Goal: Find specific page/section: Find specific page/section

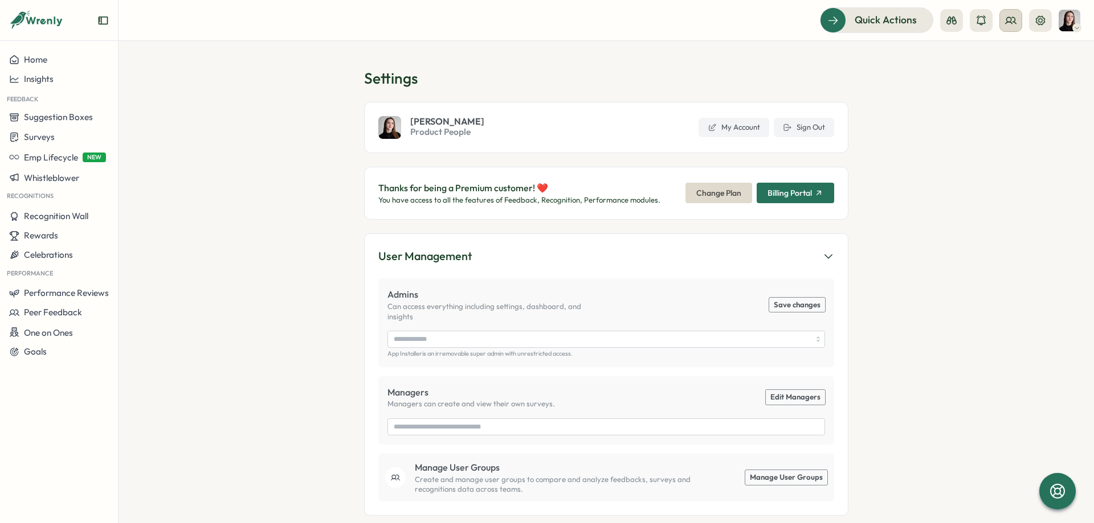
type input "**********"
click at [1011, 24] on icon at bounding box center [1010, 20] width 11 height 11
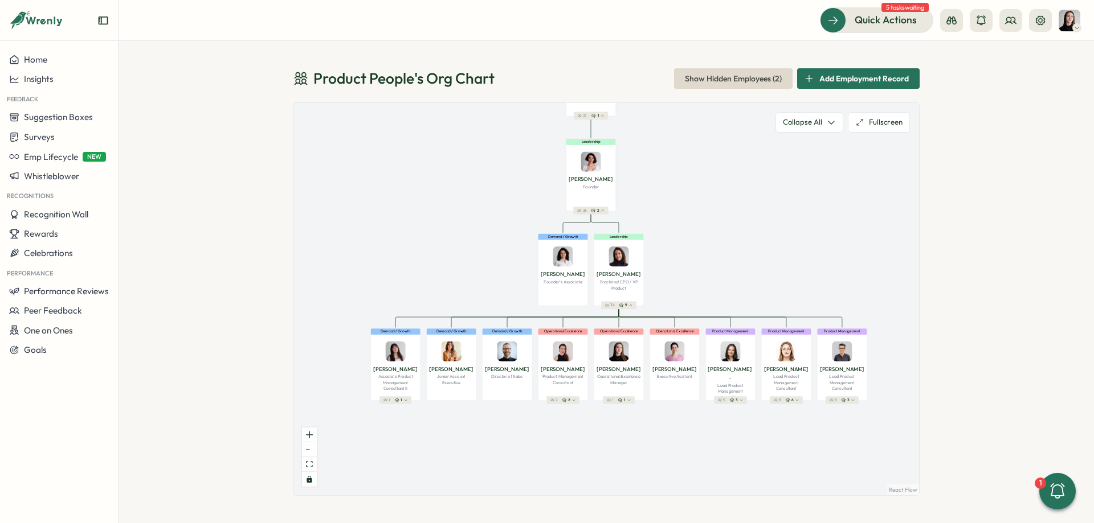
drag, startPoint x: 490, startPoint y: 234, endPoint x: 500, endPoint y: 175, distance: 59.5
click at [500, 169] on div "Product People Company 37 1 Leadership [PERSON_NAME] Founder 36 2 Demand / Grow…" at bounding box center [605, 299] width 625 height 392
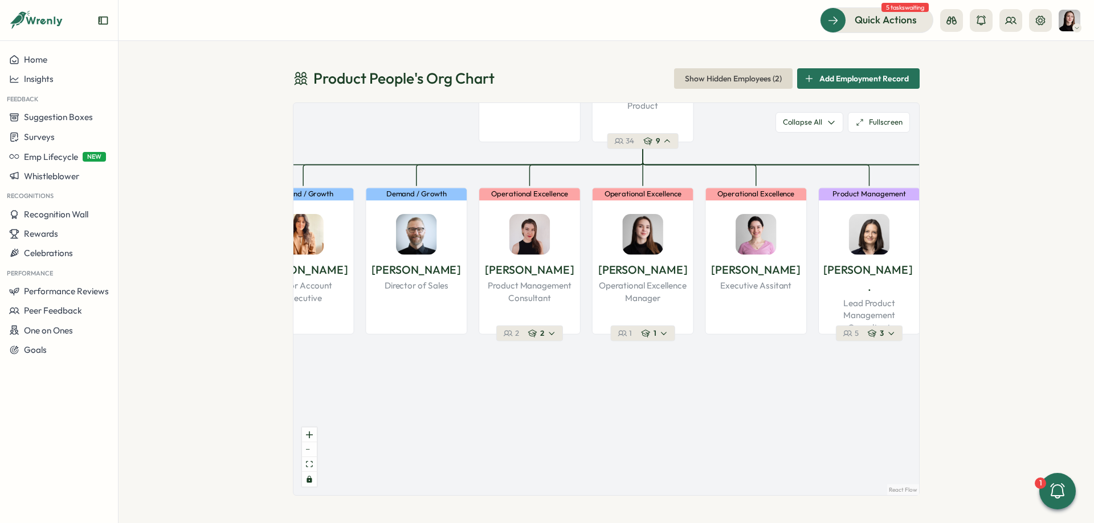
drag, startPoint x: 584, startPoint y: 416, endPoint x: 466, endPoint y: 358, distance: 131.7
click at [466, 358] on div "Product People Company 37 1 Leadership [PERSON_NAME] Founder 36 2 Demand / Grow…" at bounding box center [605, 299] width 625 height 392
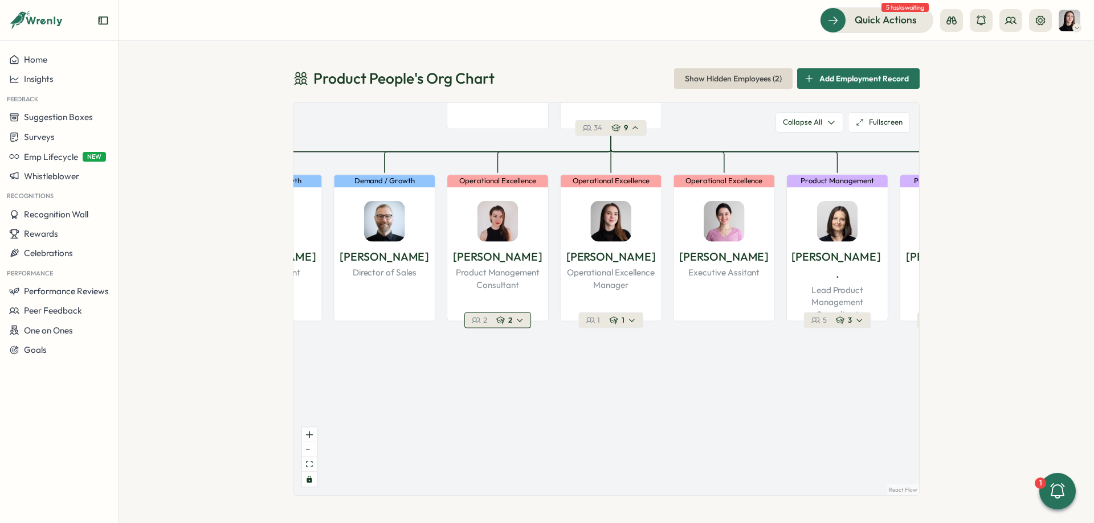
click at [504, 324] on icon "button" at bounding box center [500, 320] width 9 height 9
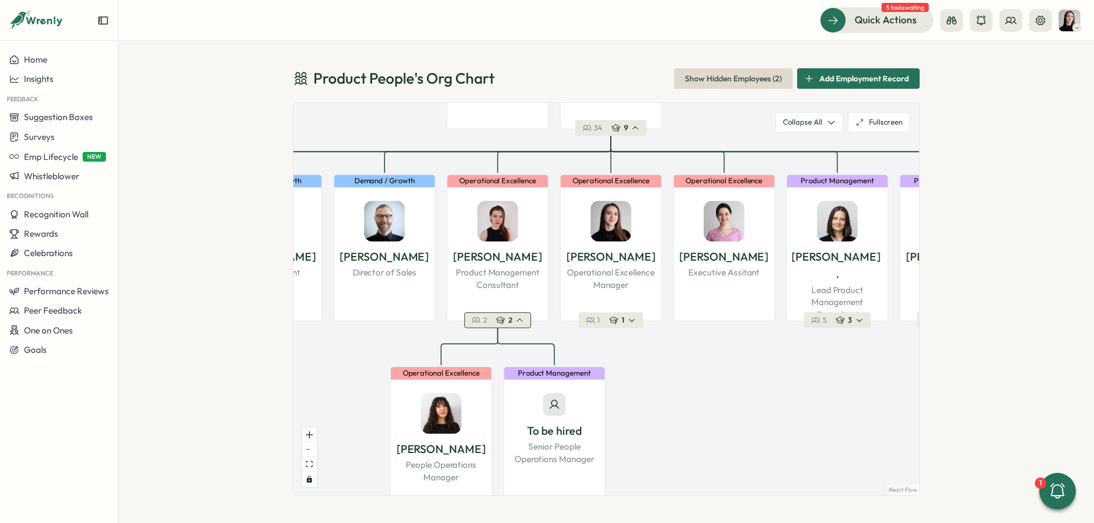
click at [504, 320] on icon "button" at bounding box center [500, 320] width 9 height 9
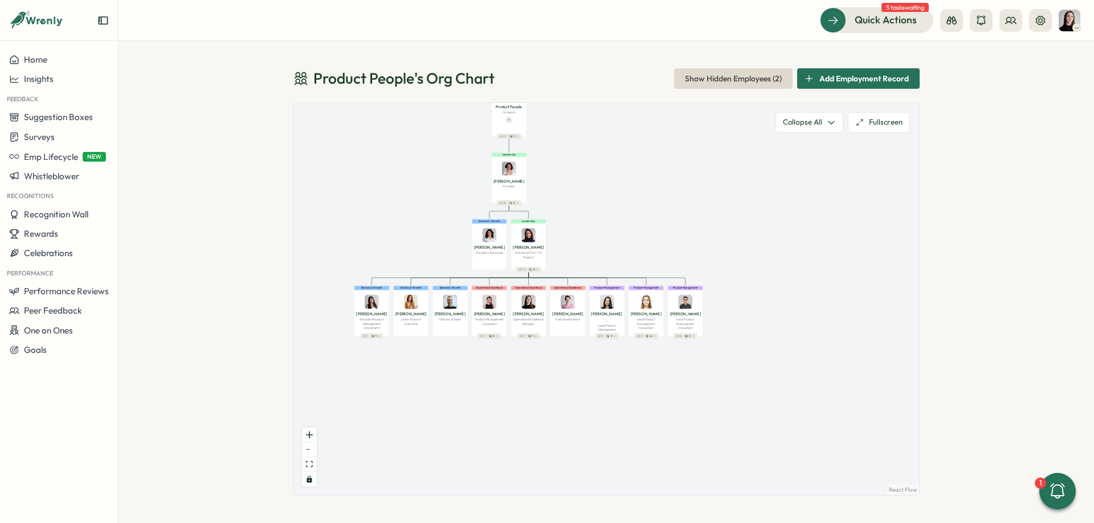
drag, startPoint x: 415, startPoint y: 163, endPoint x: 443, endPoint y: 210, distance: 54.6
click at [433, 231] on div "Product People Company 37 1 Leadership [PERSON_NAME] Founder 36 2 Demand / Grow…" at bounding box center [605, 299] width 625 height 392
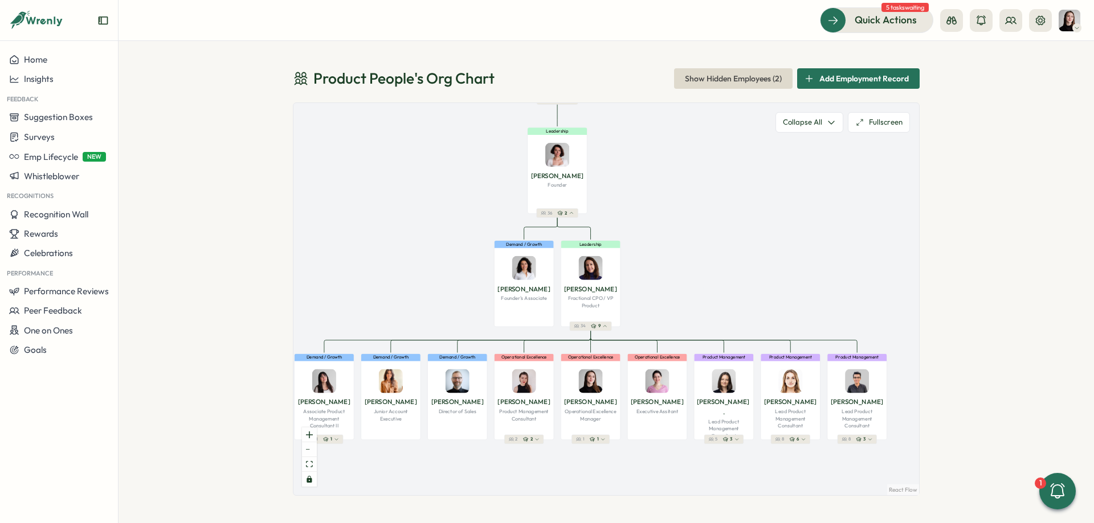
click at [494, 191] on div "Product People Company 37 1 Leadership [PERSON_NAME] Founder 36 2 Demand / Grow…" at bounding box center [605, 299] width 625 height 392
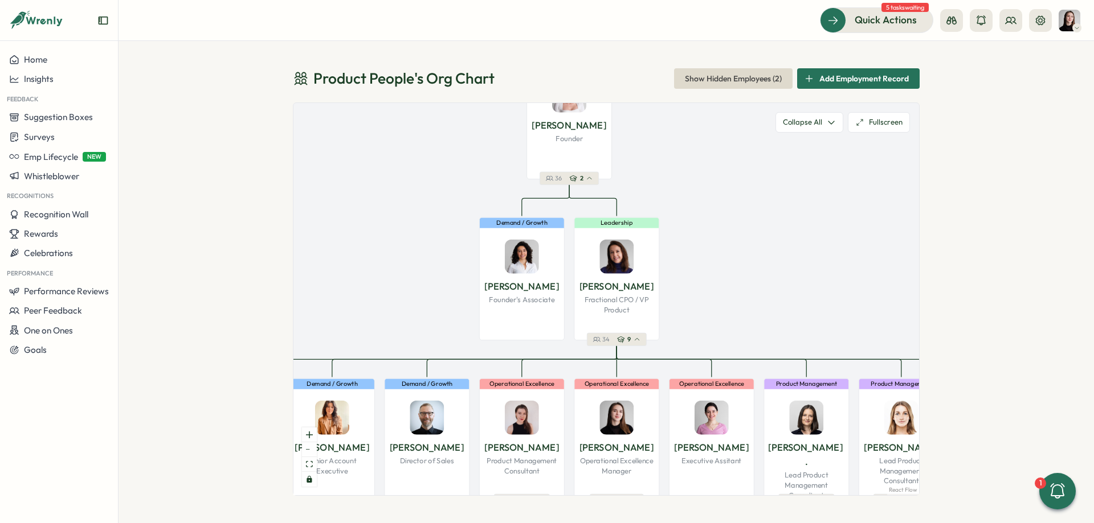
drag, startPoint x: 677, startPoint y: 276, endPoint x: 673, endPoint y: 220, distance: 56.5
click at [673, 220] on div "Product People Company 37 1 Leadership [PERSON_NAME] Founder 36 2 Demand / Grow…" at bounding box center [605, 299] width 625 height 392
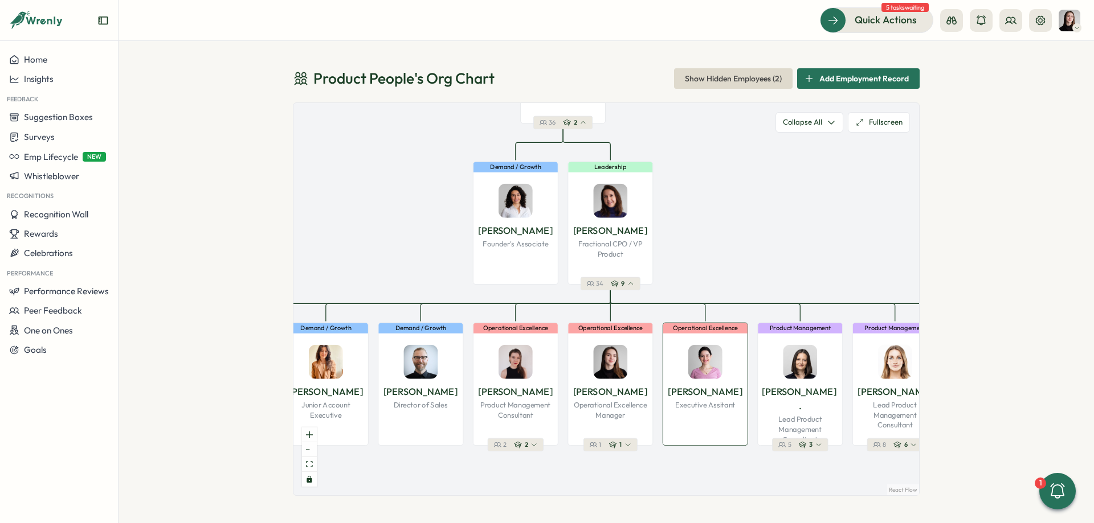
drag, startPoint x: 728, startPoint y: 419, endPoint x: 587, endPoint y: 355, distance: 155.0
click at [662, 355] on div "Operational Excellence [PERSON_NAME] Executive Assitant" at bounding box center [704, 384] width 85 height 123
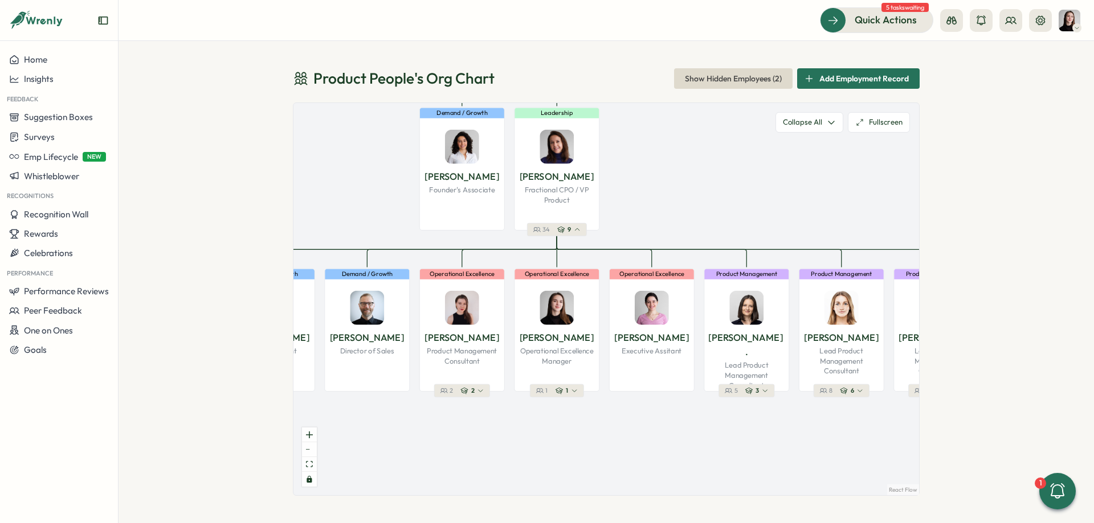
drag, startPoint x: 647, startPoint y: 174, endPoint x: 733, endPoint y: 185, distance: 86.1
click at [733, 185] on div "Product People Company 37 1 Leadership [PERSON_NAME] Founder 36 2 Demand / Grow…" at bounding box center [605, 299] width 625 height 392
click at [541, 333] on p "[PERSON_NAME]" at bounding box center [557, 337] width 75 height 15
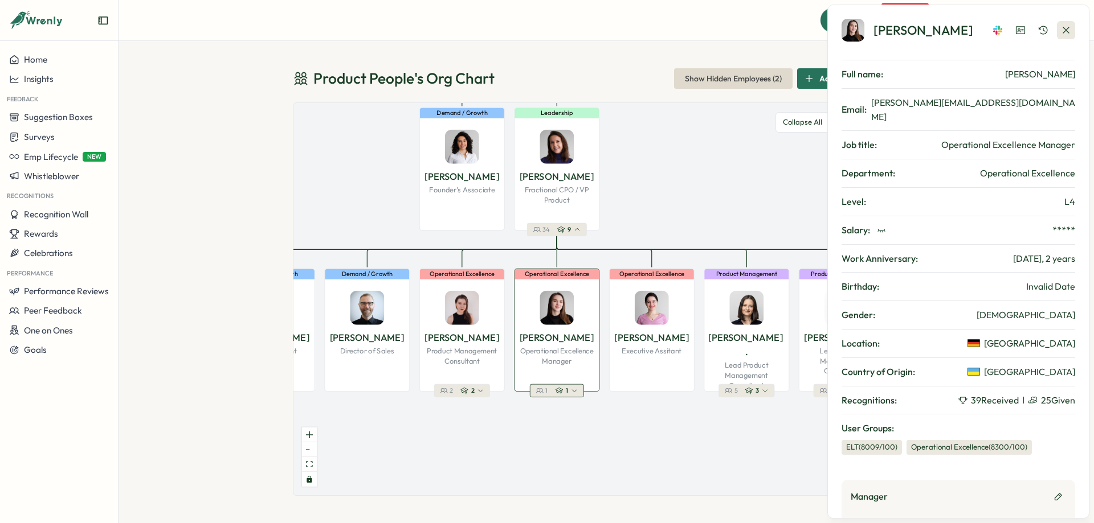
click at [1069, 30] on icon "button" at bounding box center [1065, 29] width 11 height 11
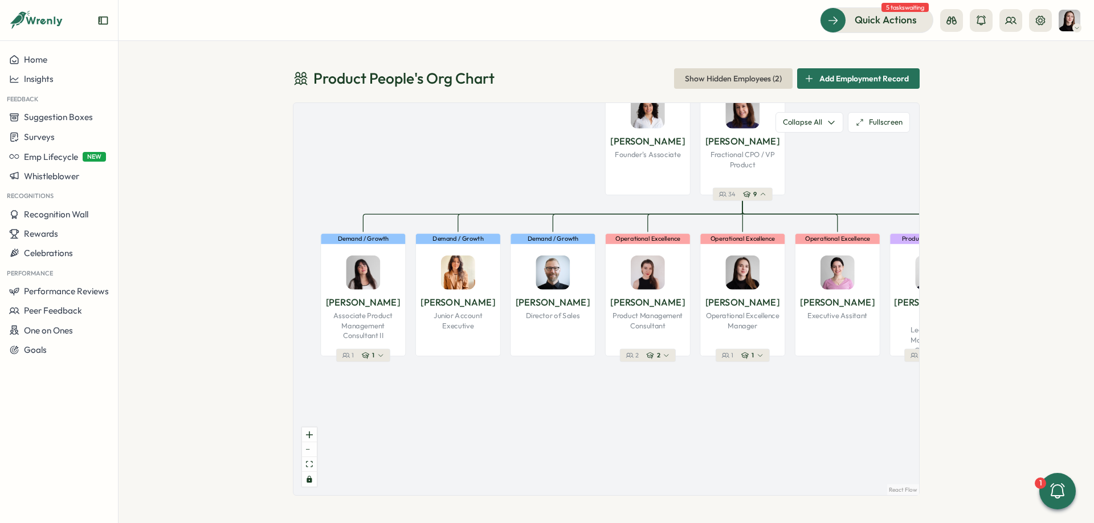
drag, startPoint x: 469, startPoint y: 443, endPoint x: 666, endPoint y: 406, distance: 200.4
click at [666, 406] on div "Product People Company 37 1 Leadership [PERSON_NAME] Founder 36 2 Demand / Grow…" at bounding box center [605, 299] width 625 height 392
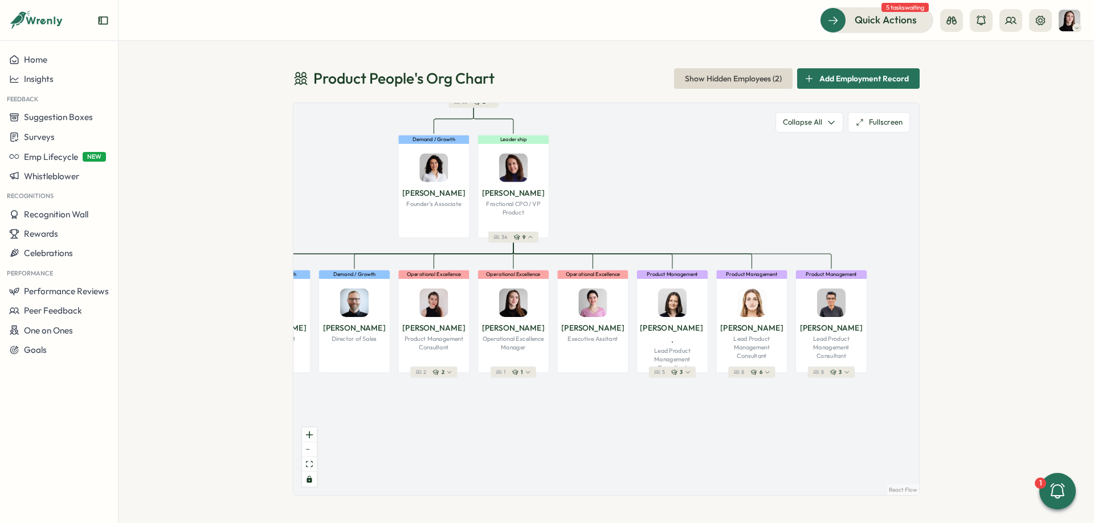
drag, startPoint x: 712, startPoint y: 374, endPoint x: 612, endPoint y: 381, distance: 99.9
click at [612, 381] on div "Product People Company 37 1 Leadership [PERSON_NAME] Founder 36 2 Demand / Grow…" at bounding box center [605, 299] width 625 height 392
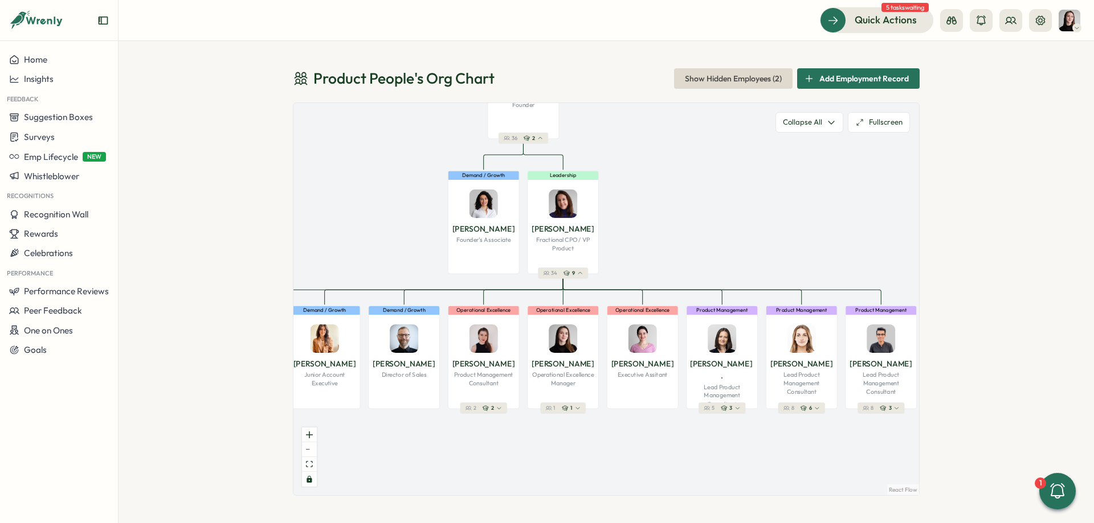
drag, startPoint x: 619, startPoint y: 258, endPoint x: 675, endPoint y: 230, distance: 62.4
click at [675, 230] on div "Product People Company 37 1 Leadership [PERSON_NAME] Founder 36 2 Demand / Grow…" at bounding box center [605, 299] width 625 height 392
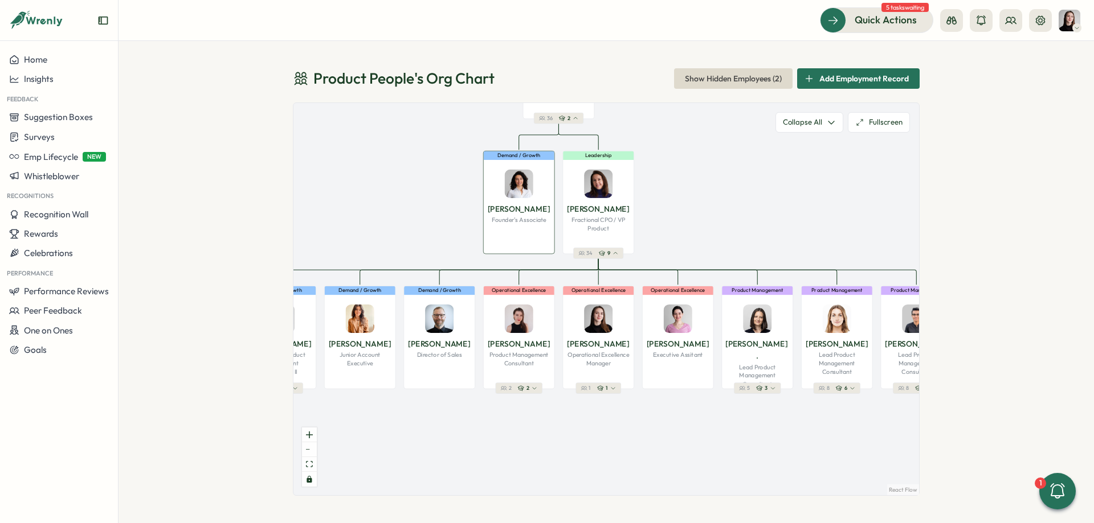
click at [506, 232] on div "Demand / Growth [PERSON_NAME] Founder's Associate" at bounding box center [519, 202] width 72 height 103
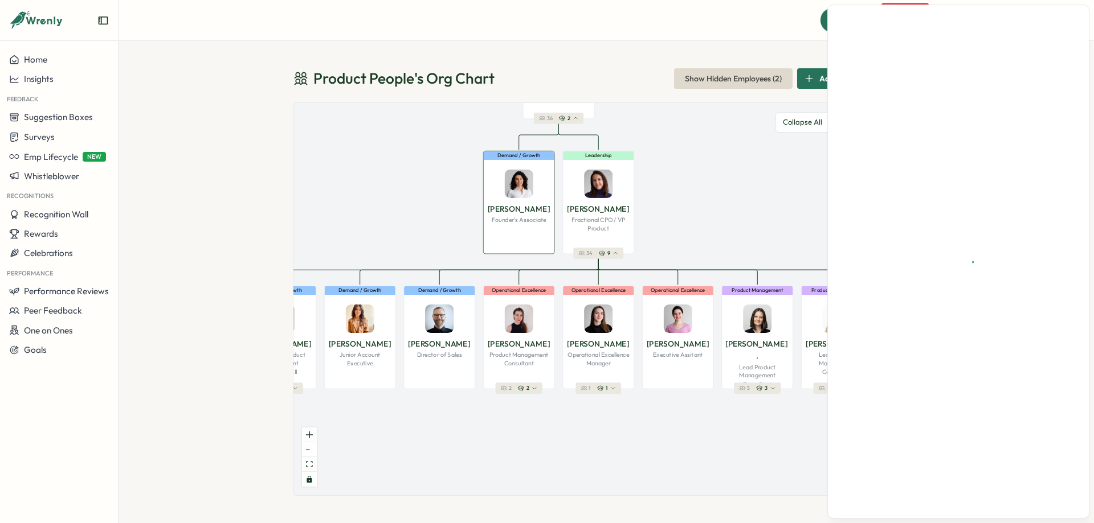
click at [696, 213] on div "Product People Company 37 1 Leadership [PERSON_NAME] Founder 36 2 Demand / Grow…" at bounding box center [605, 299] width 625 height 392
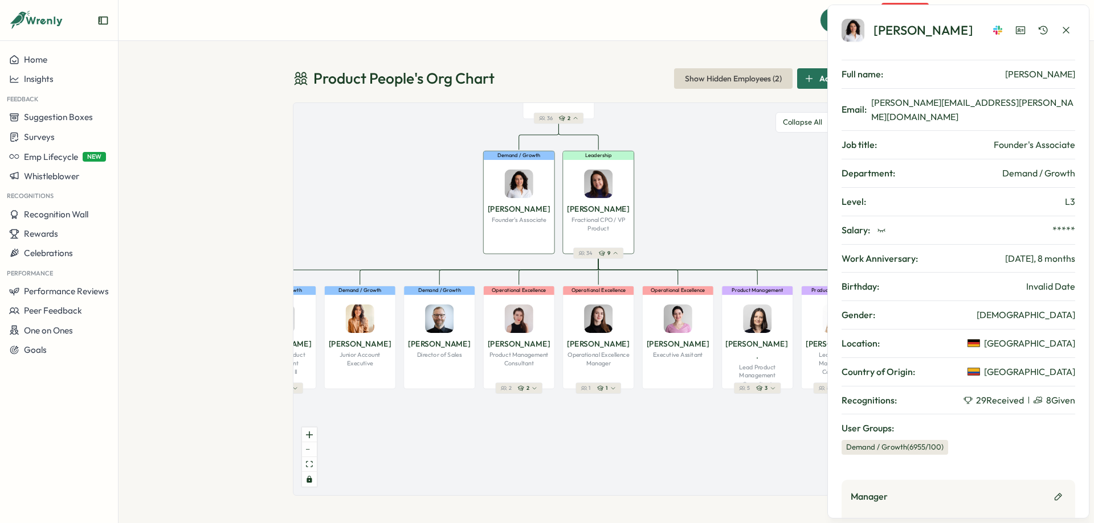
click at [606, 216] on p "Fractional CPO / VP Product" at bounding box center [598, 224] width 64 height 17
click at [1068, 30] on icon "button" at bounding box center [1065, 29] width 11 height 11
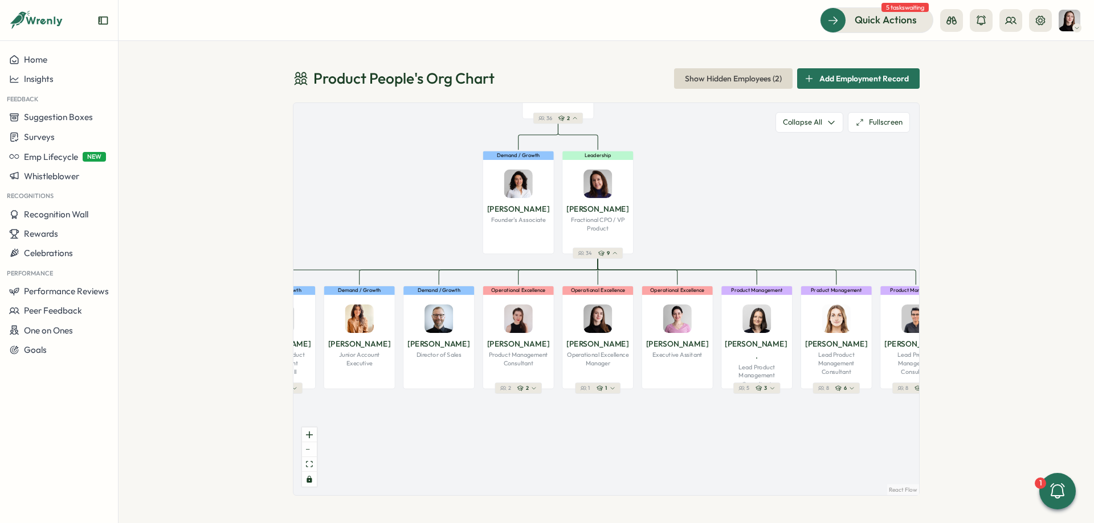
drag, startPoint x: 737, startPoint y: 147, endPoint x: 750, endPoint y: 156, distance: 16.1
click at [750, 156] on div "Product People Company 37 1 Leadership [PERSON_NAME] Founder 36 2 Demand / Grow…" at bounding box center [605, 299] width 625 height 392
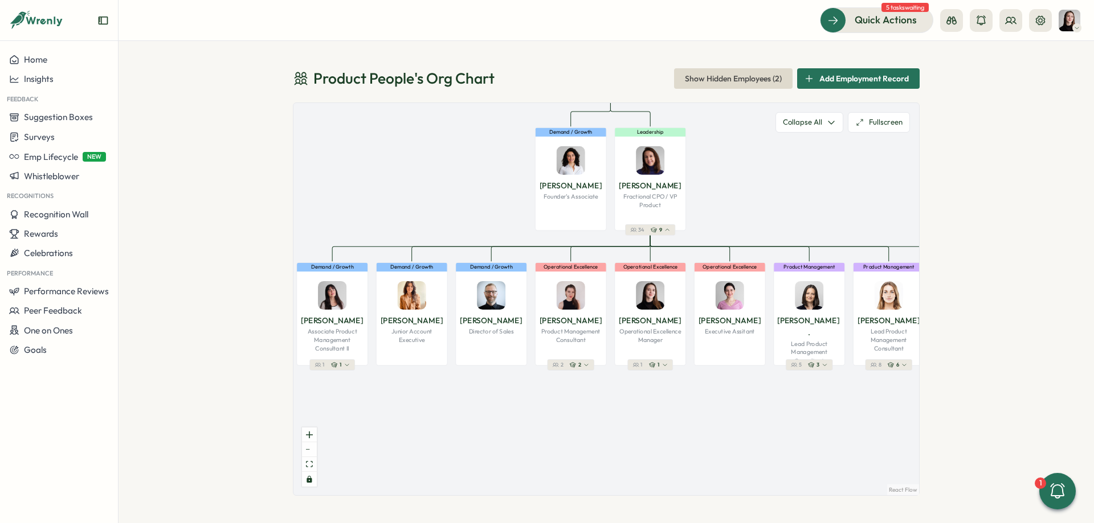
drag, startPoint x: 741, startPoint y: 268, endPoint x: 780, endPoint y: 236, distance: 50.2
click at [780, 236] on div "Product People Company 37 1 Leadership [PERSON_NAME] Founder 36 2 Demand / Grow…" at bounding box center [605, 299] width 625 height 392
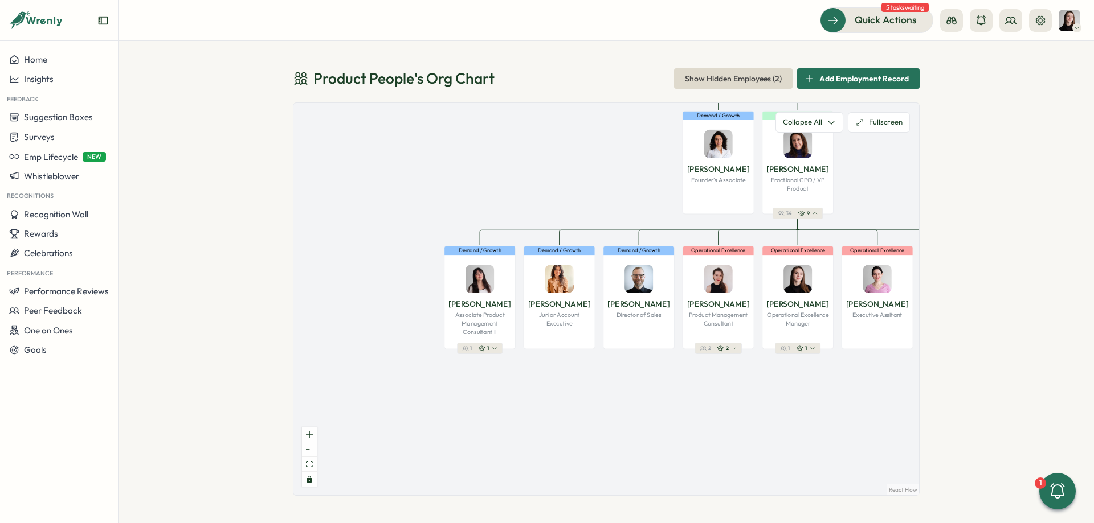
drag, startPoint x: 614, startPoint y: 409, endPoint x: 762, endPoint y: 392, distance: 149.0
click at [762, 392] on div "Product People Company 37 1 Leadership [PERSON_NAME] Founder 36 2 Demand / Grow…" at bounding box center [605, 299] width 625 height 392
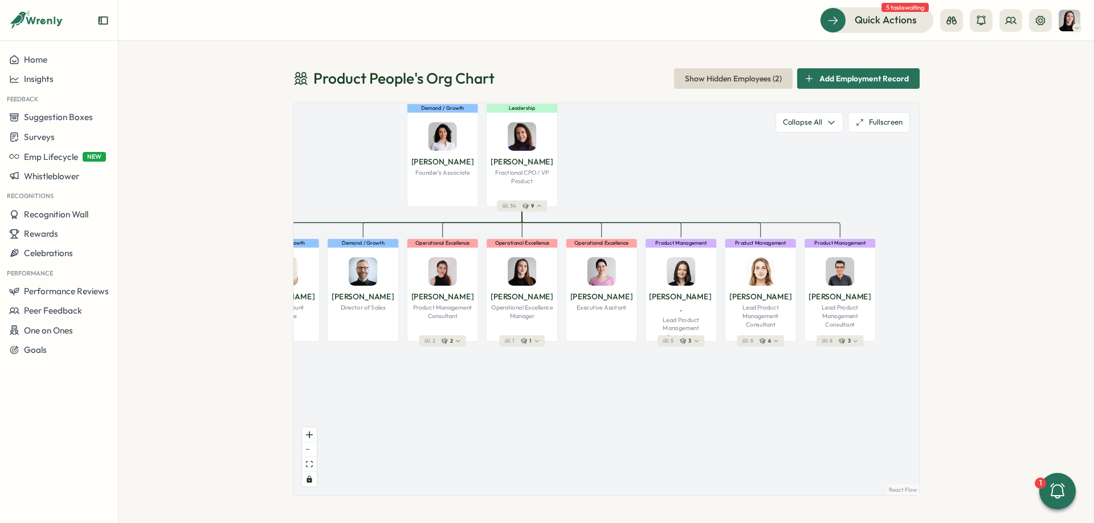
drag, startPoint x: 754, startPoint y: 393, endPoint x: 478, endPoint y: 386, distance: 276.4
click at [478, 386] on div "Product People Company 37 1 Leadership [PERSON_NAME] Founder 36 2 Demand / Grow…" at bounding box center [605, 299] width 625 height 392
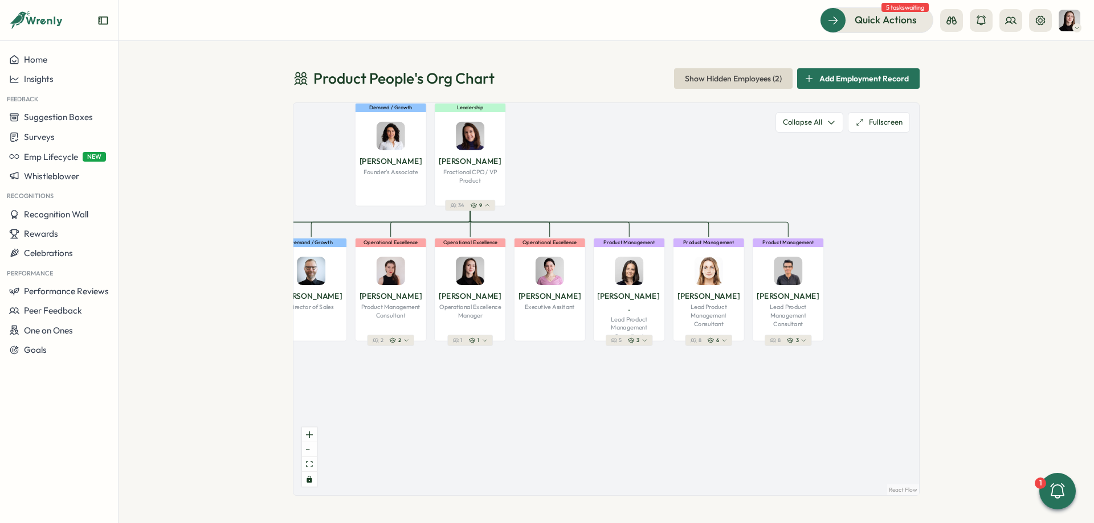
drag, startPoint x: 732, startPoint y: 375, endPoint x: 696, endPoint y: 375, distance: 35.9
click at [696, 375] on div "Product People Company 37 1 Leadership [PERSON_NAME] Founder 36 2 Demand / Grow…" at bounding box center [605, 299] width 625 height 392
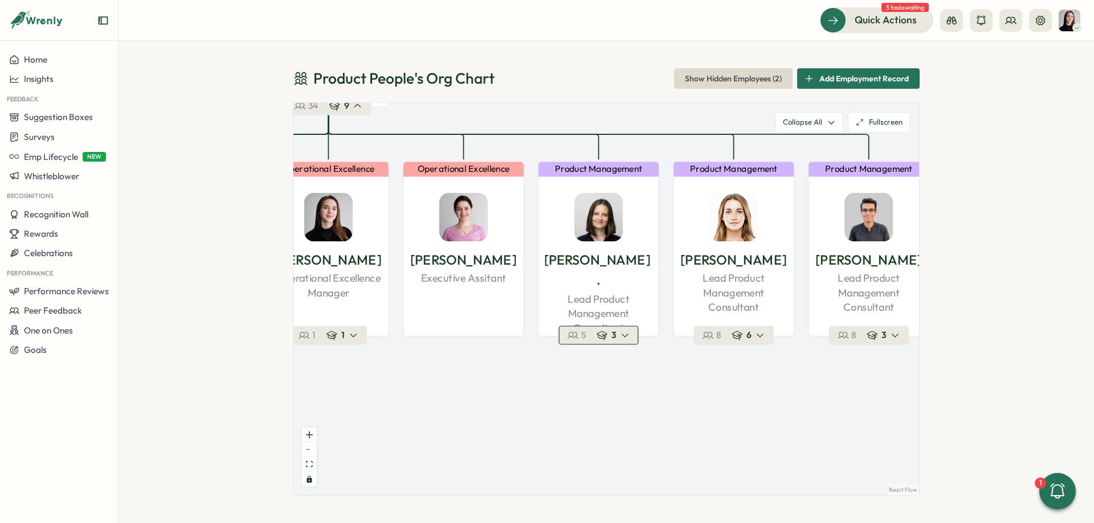
click at [629, 341] on button "5 3" at bounding box center [599, 335] width 80 height 19
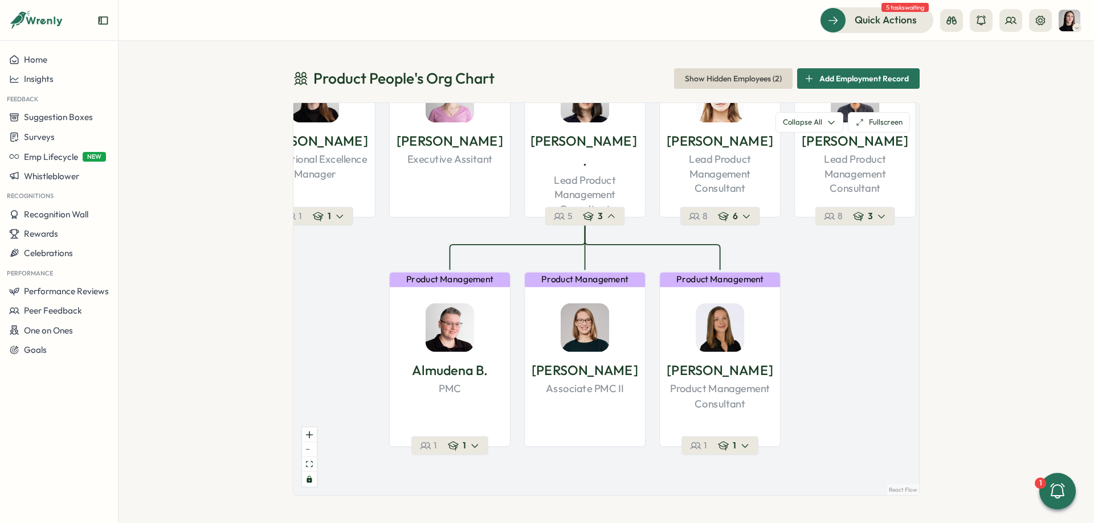
drag, startPoint x: 649, startPoint y: 328, endPoint x: 640, endPoint y: 229, distance: 99.6
click at [640, 229] on div "Product People Company 37 1 Leadership [PERSON_NAME] Founder 36 2 Demand / Grow…" at bounding box center [605, 299] width 625 height 392
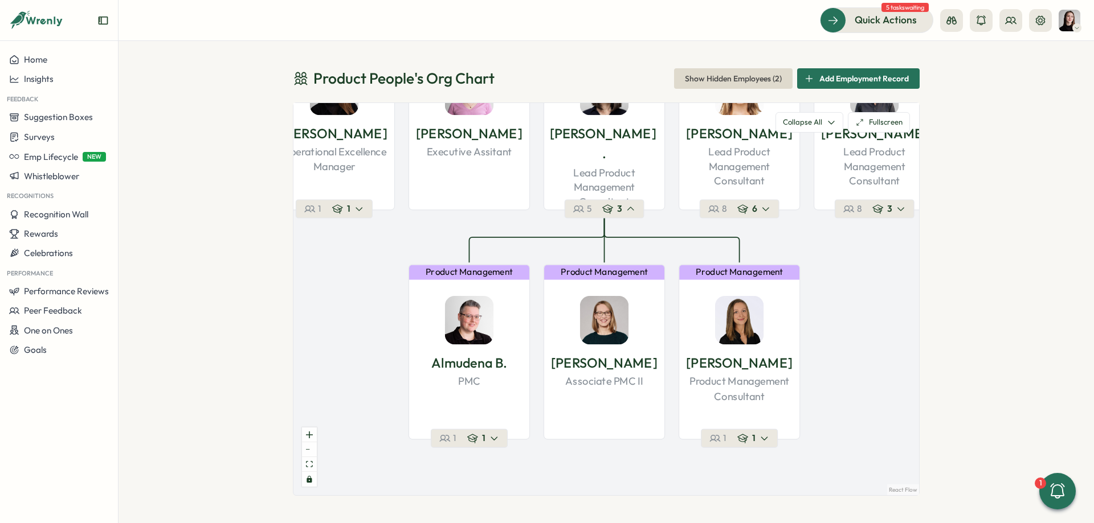
drag, startPoint x: 342, startPoint y: 309, endPoint x: 369, endPoint y: 319, distance: 27.9
click at [369, 319] on div "Product People Company 37 1 Leadership [PERSON_NAME] Founder 36 2 Demand / Grow…" at bounding box center [605, 299] width 625 height 392
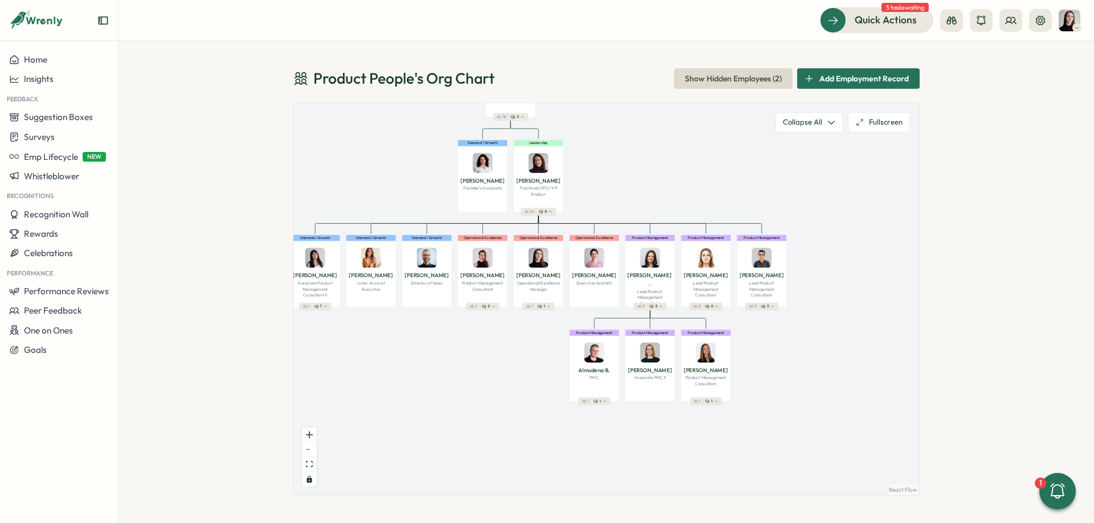
drag, startPoint x: 476, startPoint y: 301, endPoint x: 496, endPoint y: 317, distance: 25.5
click at [496, 317] on div "Product People Company 37 1 Leadership [PERSON_NAME] Founder 36 2 Demand / Grow…" at bounding box center [605, 299] width 625 height 392
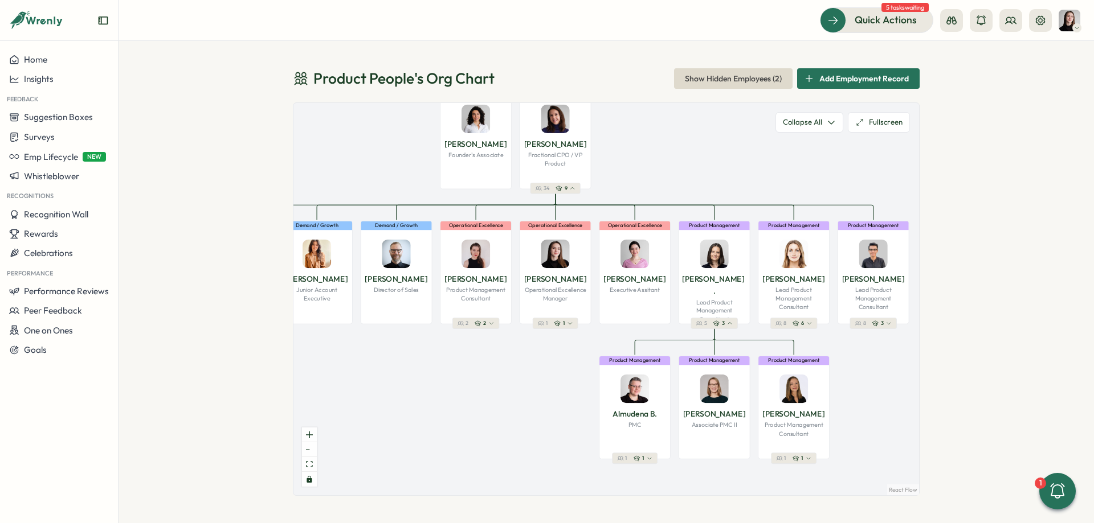
click at [727, 82] on span "Show Hidden Employees ( 2 )" at bounding box center [733, 78] width 97 height 19
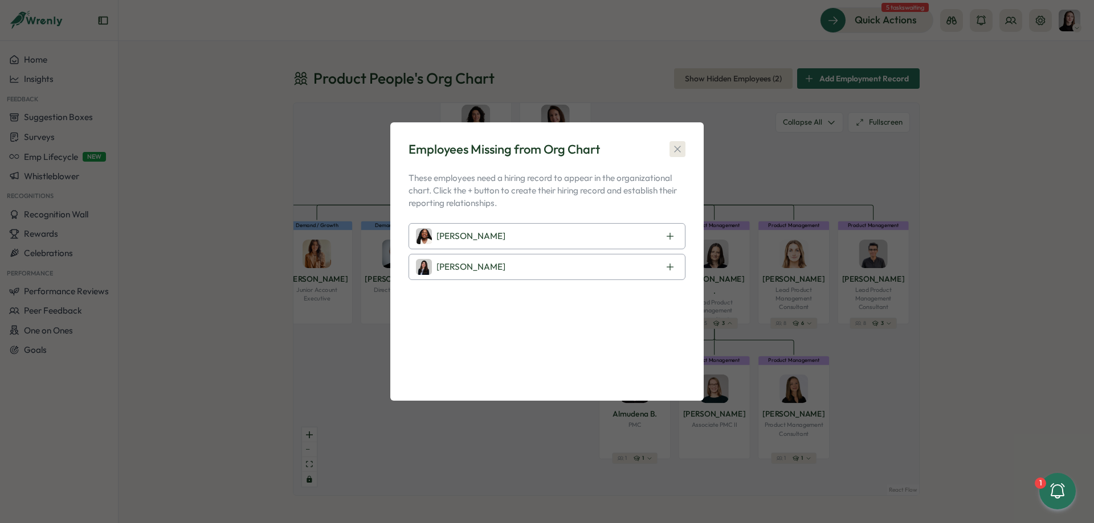
click at [678, 147] on icon "button" at bounding box center [677, 149] width 11 height 11
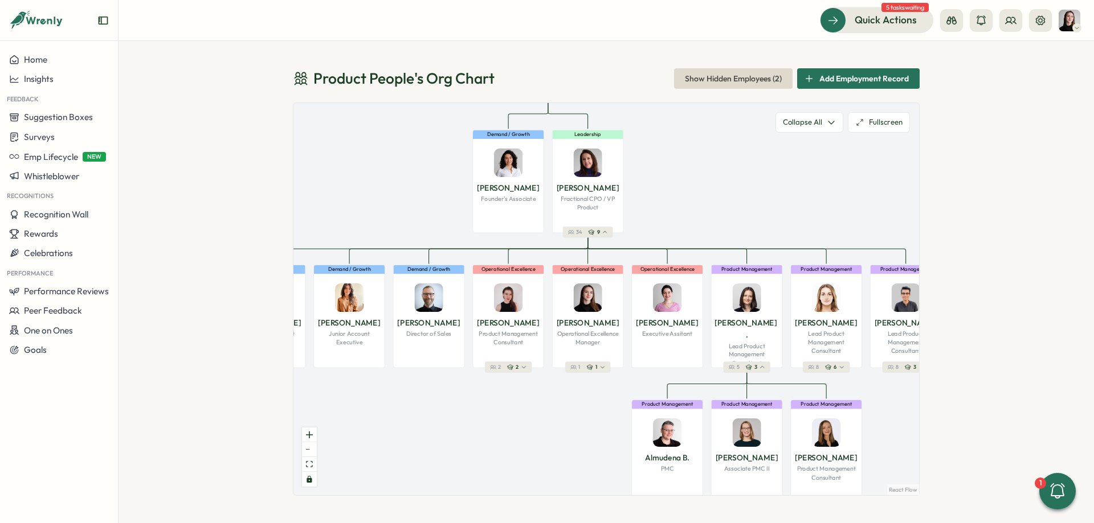
drag, startPoint x: 652, startPoint y: 166, endPoint x: 685, endPoint y: 211, distance: 55.0
click at [685, 211] on div "Product People Company 37 1 Leadership [PERSON_NAME] Founder 36 2 Demand / Grow…" at bounding box center [605, 299] width 625 height 392
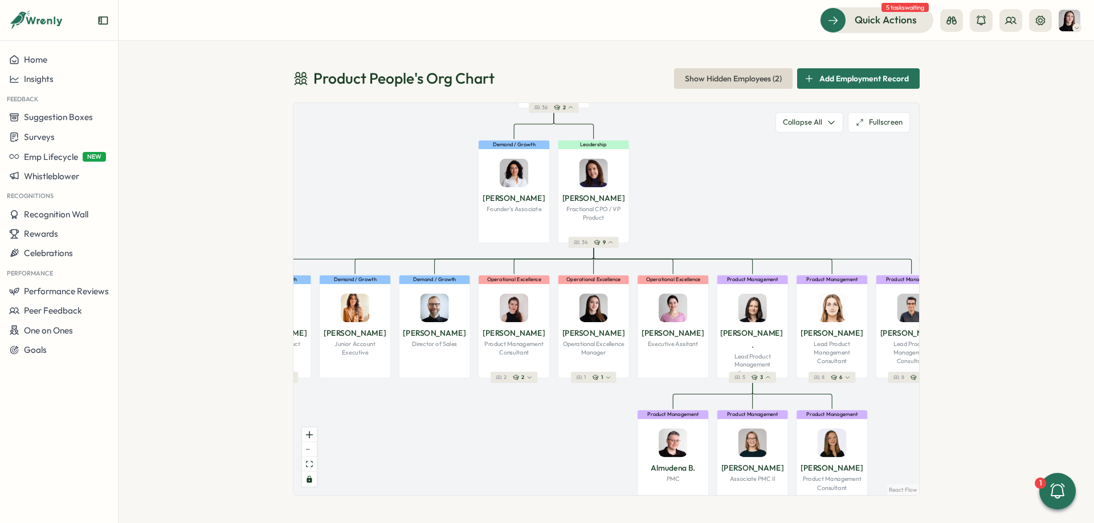
drag, startPoint x: 679, startPoint y: 206, endPoint x: 685, endPoint y: 216, distance: 11.7
click at [685, 216] on div "Product People Company 37 1 Leadership [PERSON_NAME] Founder 36 2 Demand / Grow…" at bounding box center [605, 299] width 625 height 392
click at [764, 66] on div "Product People 's Org Chart Show Hidden Employees ( 2 ) Add Employment Record P…" at bounding box center [605, 282] width 975 height 482
click at [763, 83] on span "Show Hidden Employees ( 2 )" at bounding box center [733, 78] width 97 height 19
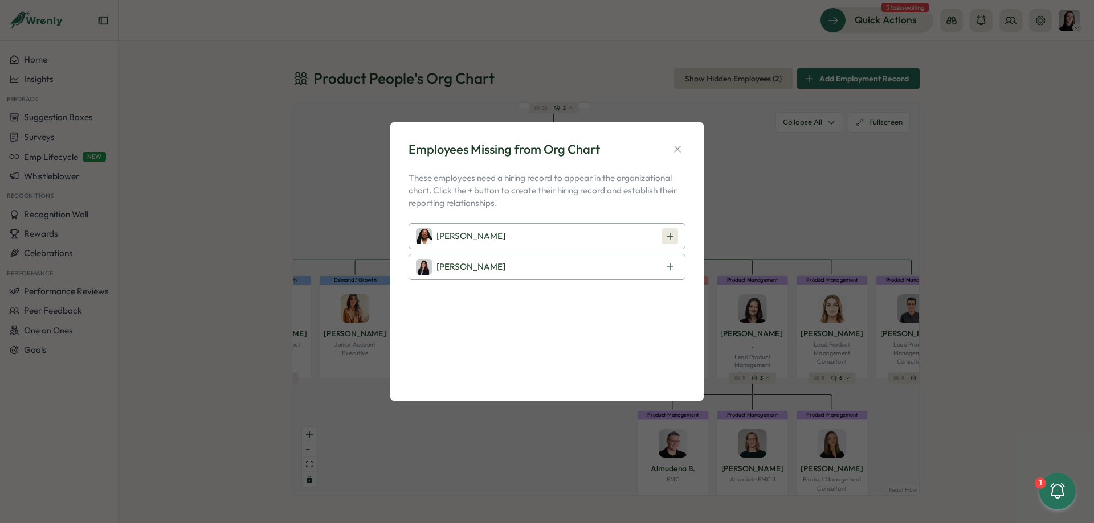
click at [666, 231] on button at bounding box center [670, 236] width 16 height 16
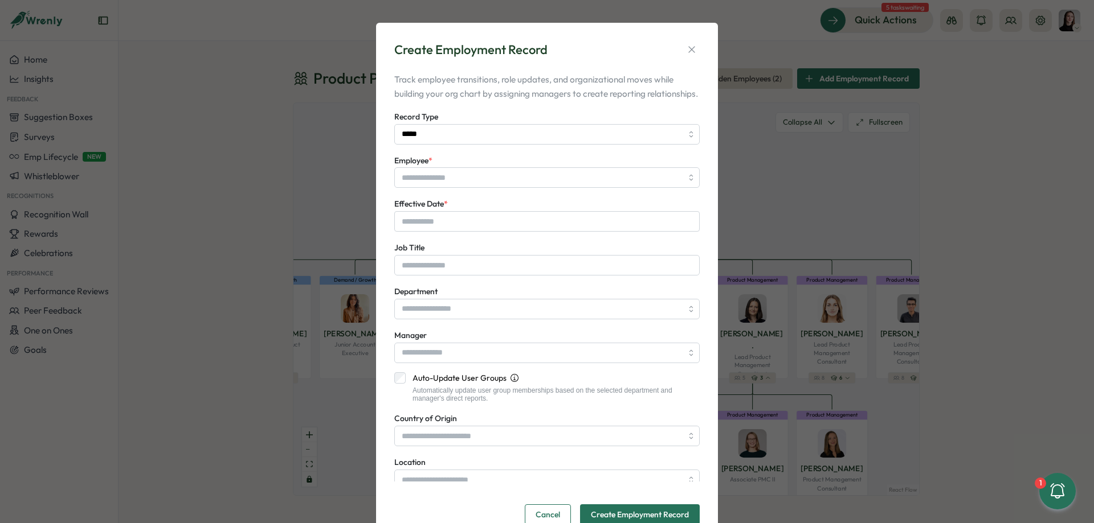
type input "**********"
click at [693, 46] on icon "button" at bounding box center [691, 49] width 11 height 11
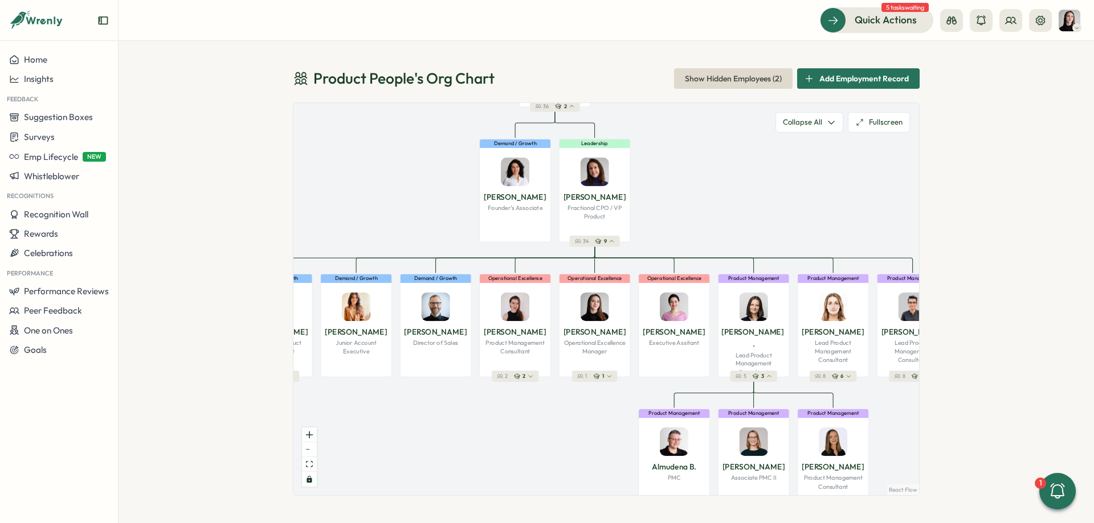
click at [695, 187] on div "Product People Company 37 1 Leadership [PERSON_NAME] Founder 36 2 Demand / Grow…" at bounding box center [605, 299] width 625 height 392
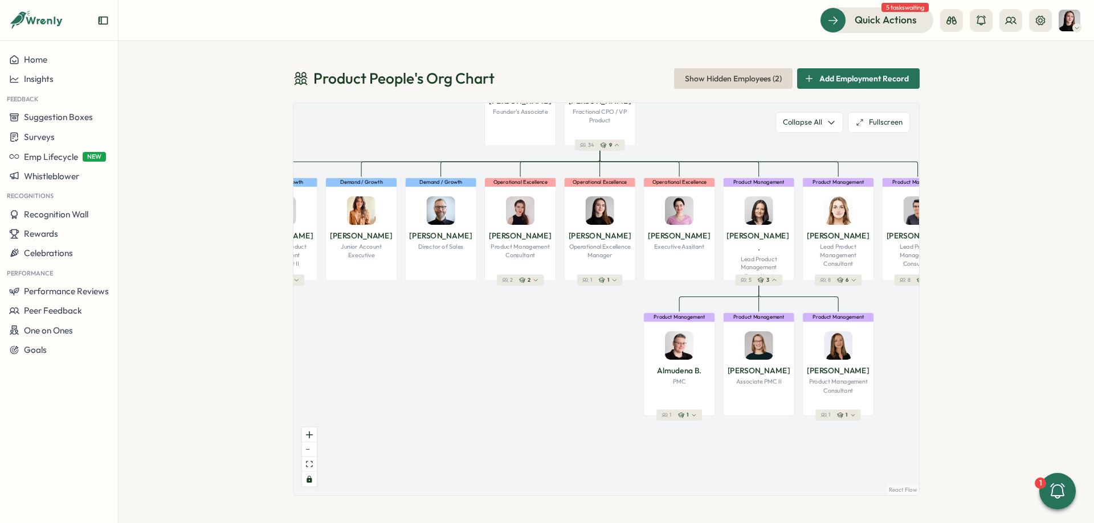
drag, startPoint x: 546, startPoint y: 420, endPoint x: 557, endPoint y: 293, distance: 126.9
click at [557, 293] on div "Product People Company 37 1 Leadership [PERSON_NAME] Founder 36 2 Demand / Grow…" at bounding box center [605, 299] width 625 height 392
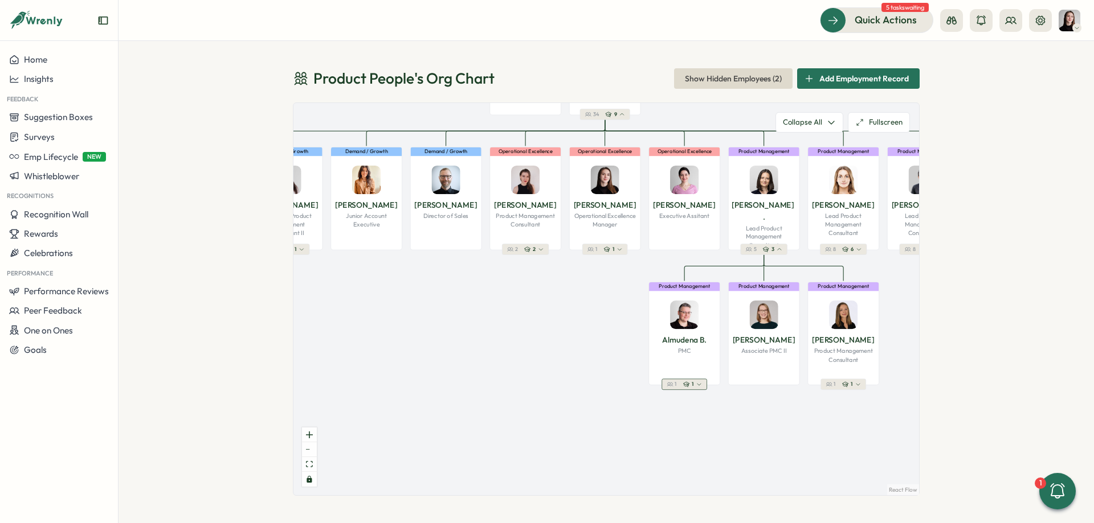
click at [690, 386] on div "1" at bounding box center [692, 384] width 19 height 7
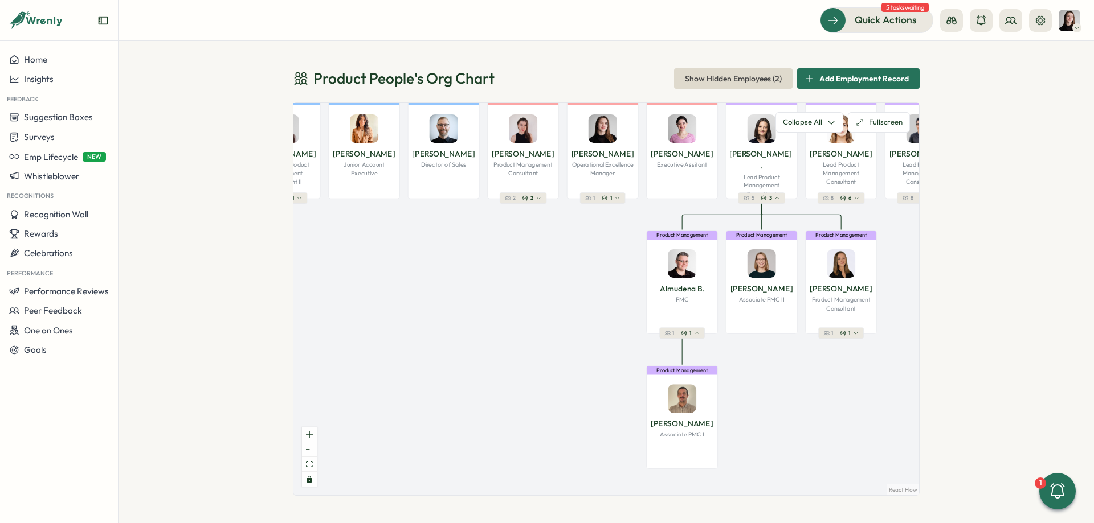
drag, startPoint x: 599, startPoint y: 357, endPoint x: 594, endPoint y: 309, distance: 48.1
click at [594, 309] on div "Product People Company 37 1 Leadership [PERSON_NAME] Founder 36 2 Demand / Grow…" at bounding box center [605, 299] width 625 height 392
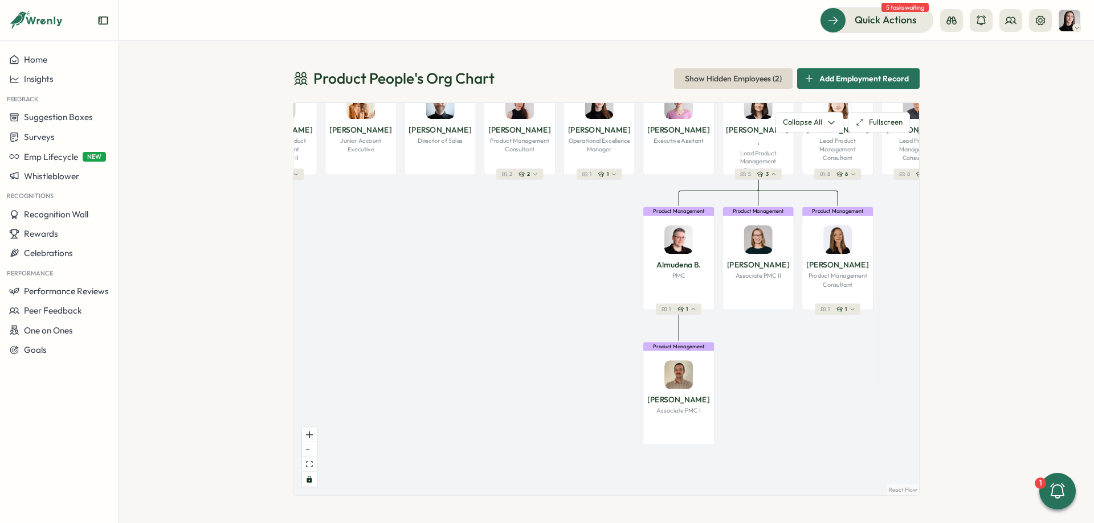
click at [848, 316] on div "Product People Company 37 1 Leadership [PERSON_NAME] Founder 36 2 Demand / Grow…" at bounding box center [605, 299] width 625 height 392
click at [849, 309] on div "1" at bounding box center [845, 309] width 19 height 7
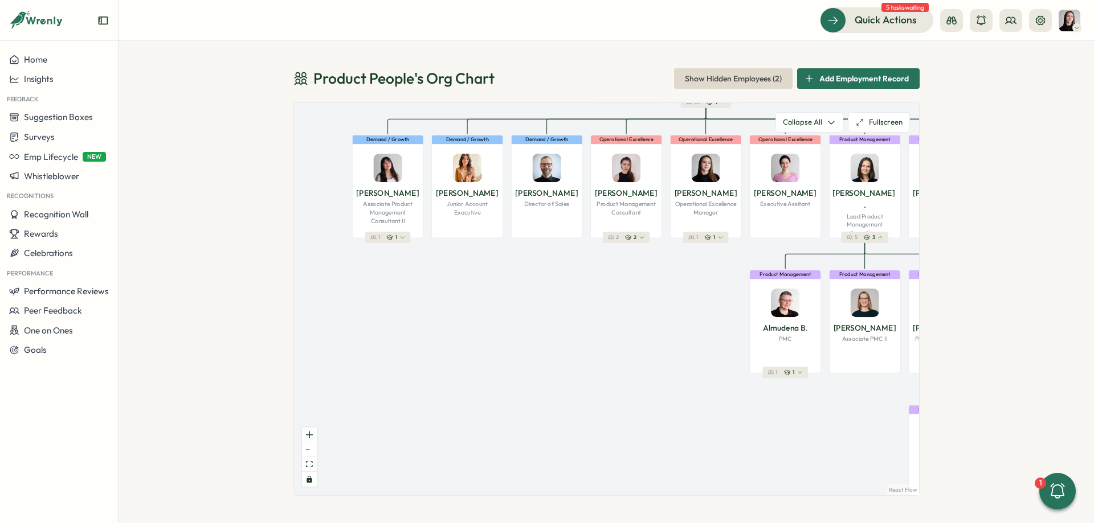
drag, startPoint x: 494, startPoint y: 234, endPoint x: 633, endPoint y: 299, distance: 153.9
click at [636, 302] on div "Product People Company 37 1 Leadership [PERSON_NAME] Founder 36 2 Demand / Grow…" at bounding box center [605, 299] width 625 height 392
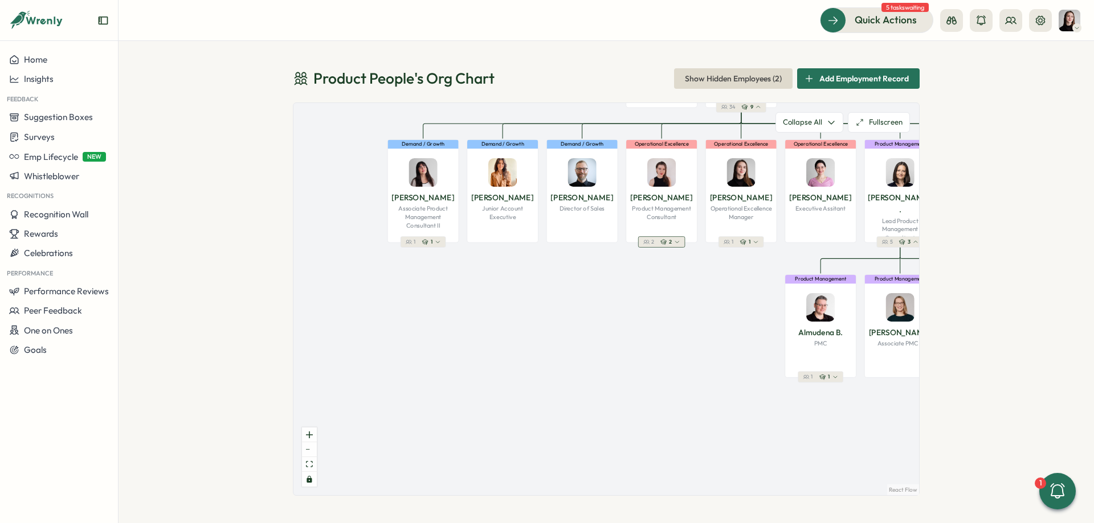
click at [648, 244] on icon "button" at bounding box center [646, 242] width 6 height 6
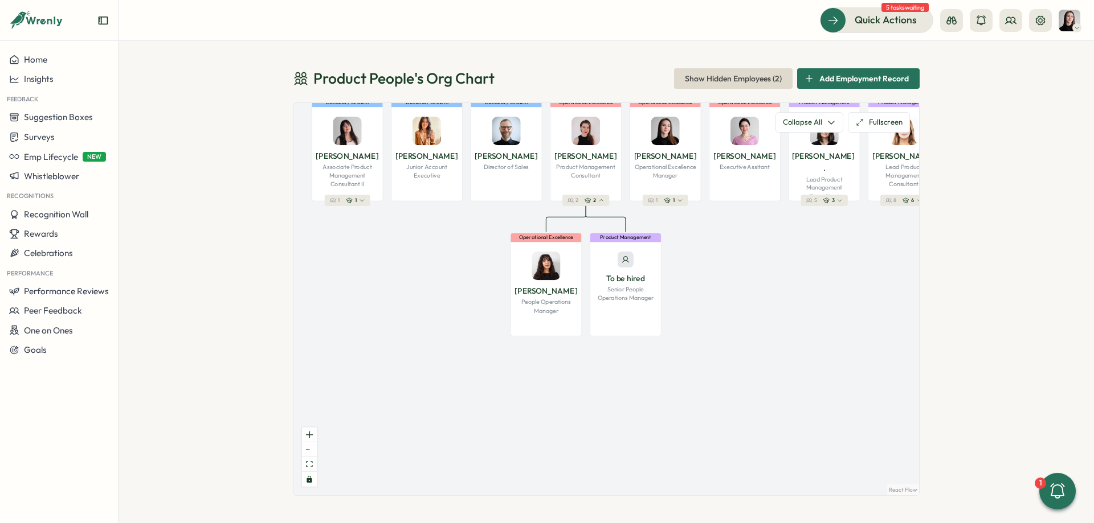
drag, startPoint x: 771, startPoint y: 306, endPoint x: 707, endPoint y: 269, distance: 73.3
click at [707, 269] on div "Product People Company 37 1 Leadership [PERSON_NAME] Founder 36 2 Demand / Grow…" at bounding box center [605, 299] width 625 height 392
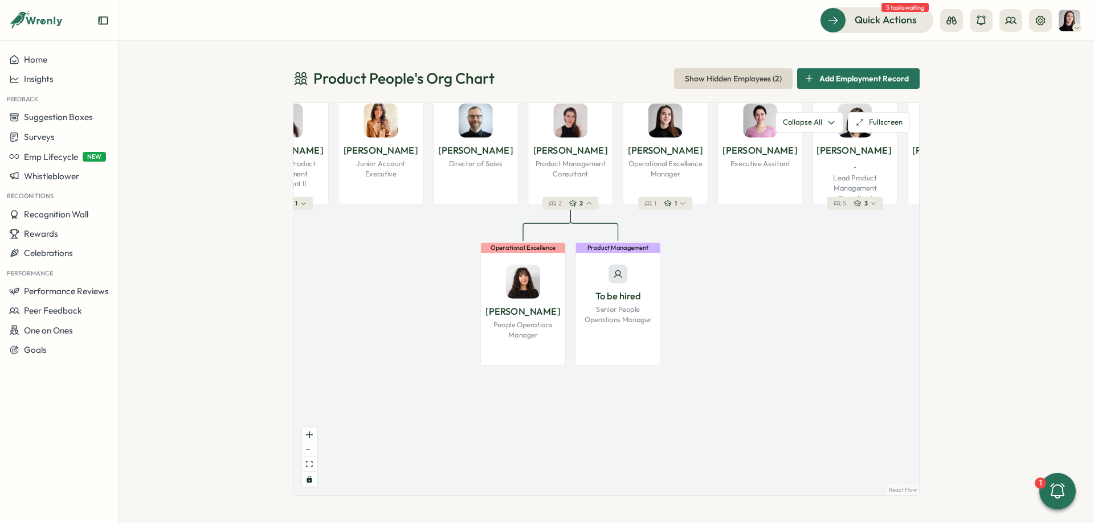
drag, startPoint x: 692, startPoint y: 300, endPoint x: 689, endPoint y: 317, distance: 17.9
click at [689, 317] on div "Product People Company 37 1 Leadership [PERSON_NAME] Founder 36 2 Demand / Grow…" at bounding box center [605, 299] width 625 height 392
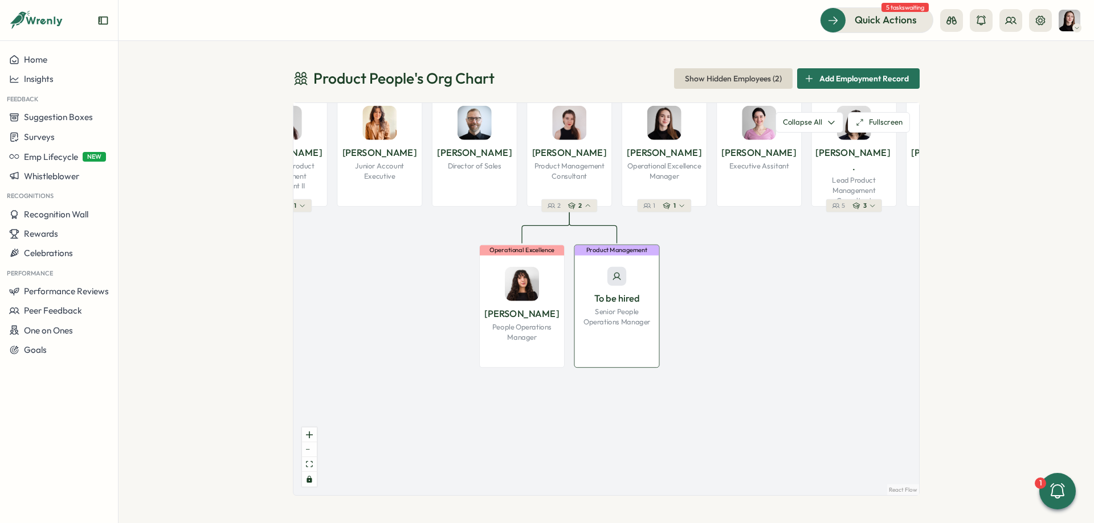
click at [627, 328] on div "Product Management To be hired Senior People Operations Manager" at bounding box center [616, 306] width 85 height 123
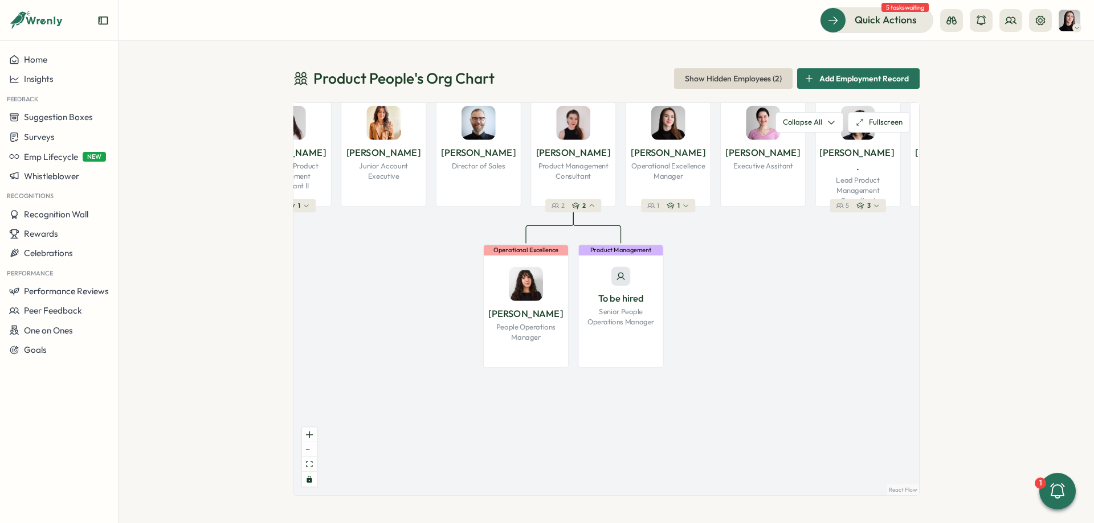
drag, startPoint x: 717, startPoint y: 298, endPoint x: 728, endPoint y: 310, distance: 16.1
click at [730, 309] on div "Product People Company 37 1 Leadership [PERSON_NAME] Founder 36 2 Demand / Grow…" at bounding box center [605, 299] width 625 height 392
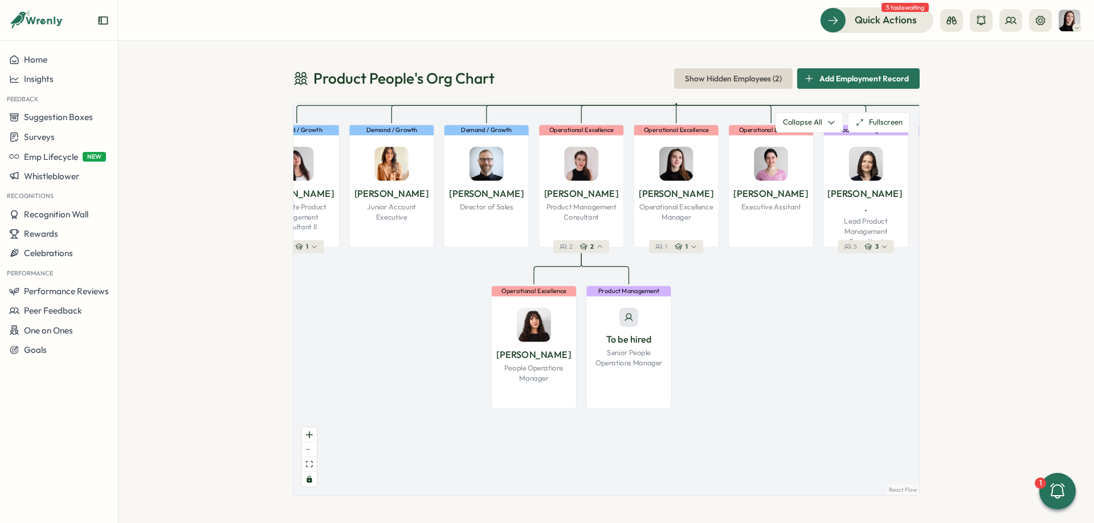
drag, startPoint x: 728, startPoint y: 310, endPoint x: 727, endPoint y: 341, distance: 30.2
click at [727, 341] on div "Product People Company 37 1 Leadership [PERSON_NAME] Founder 36 2 Demand / Grow…" at bounding box center [605, 299] width 625 height 392
